Goal: Information Seeking & Learning: Learn about a topic

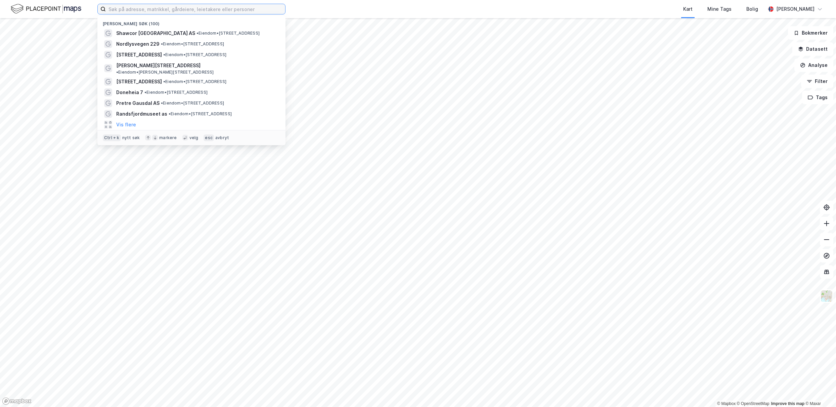
click at [227, 8] on input at bounding box center [195, 9] width 179 height 10
click at [149, 33] on span "Shawcor [GEOGRAPHIC_DATA] AS" at bounding box center [155, 33] width 79 height 8
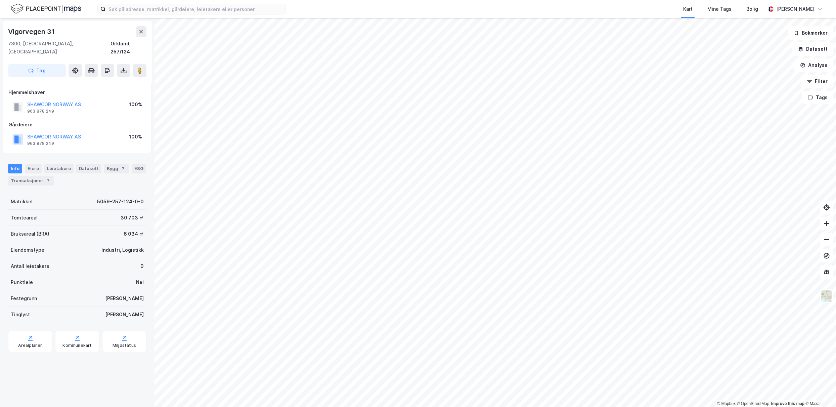
drag, startPoint x: 134, startPoint y: 161, endPoint x: 134, endPoint y: 174, distance: 13.4
click at [134, 164] on div "ESG" at bounding box center [139, 168] width 14 height 9
